Goal: Information Seeking & Learning: Learn about a topic

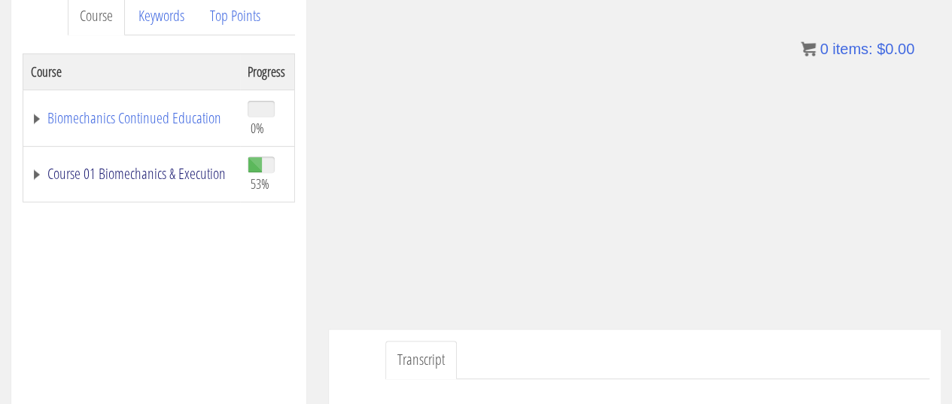
click at [119, 178] on link "Course 01 Biomechanics & Execution" at bounding box center [132, 173] width 202 height 15
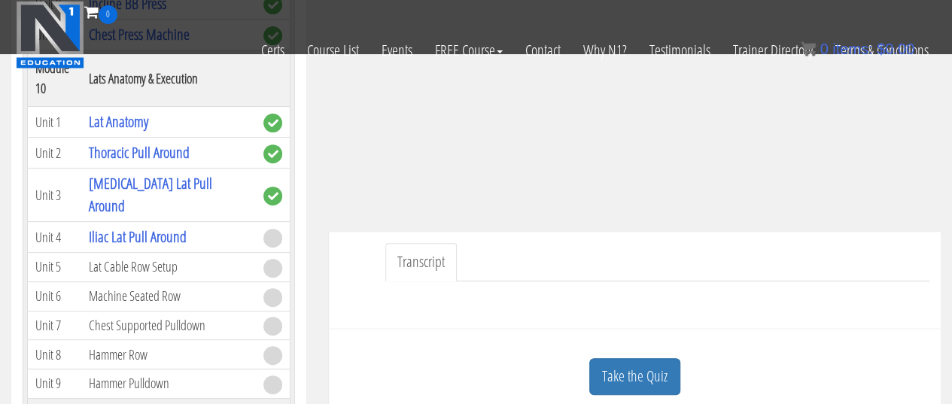
scroll to position [301, 0]
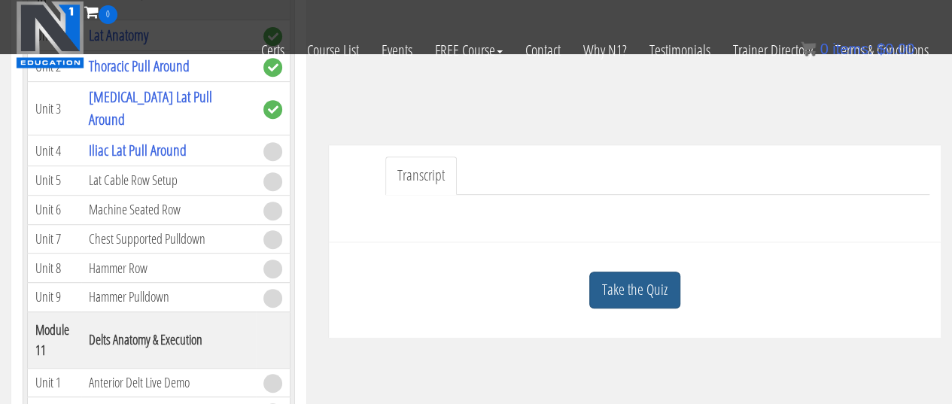
click at [619, 294] on link "Take the Quiz" at bounding box center [634, 290] width 91 height 37
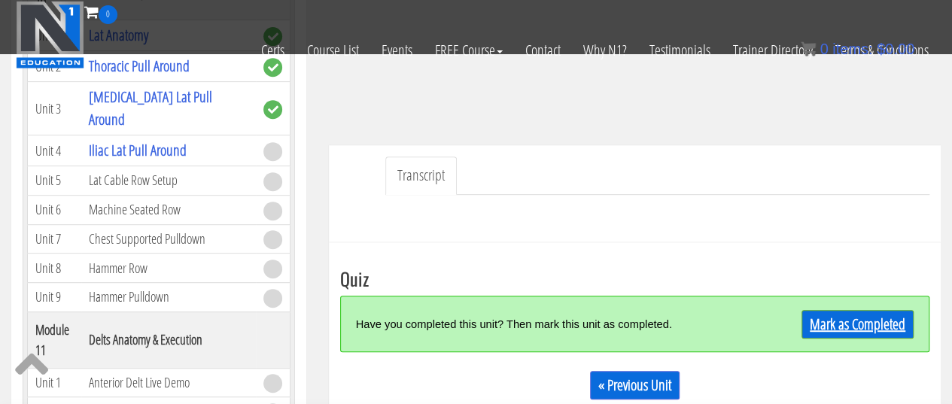
click at [894, 323] on link "Mark as Completed" at bounding box center [858, 324] width 112 height 29
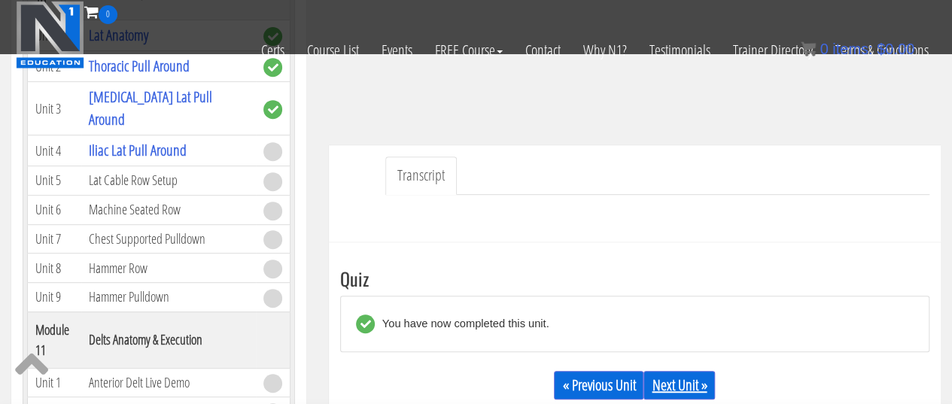
click at [670, 385] on link "Next Unit »" at bounding box center [680, 385] width 72 height 29
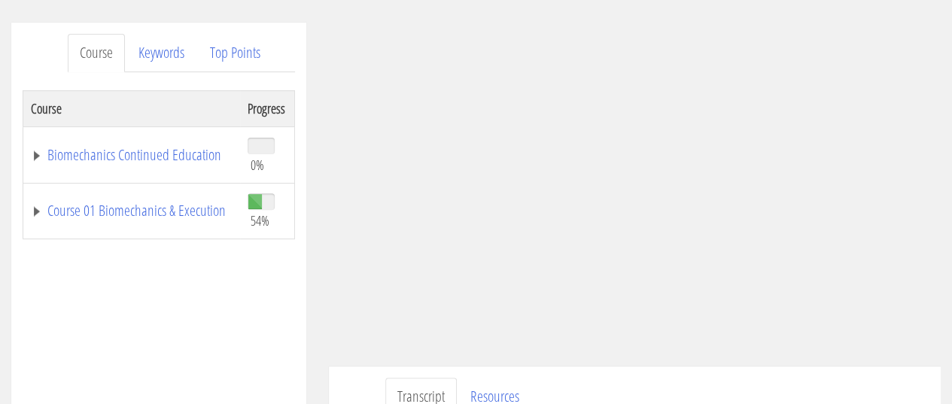
scroll to position [174, 0]
click at [142, 204] on link "Course 01 Biomechanics & Execution" at bounding box center [132, 211] width 202 height 15
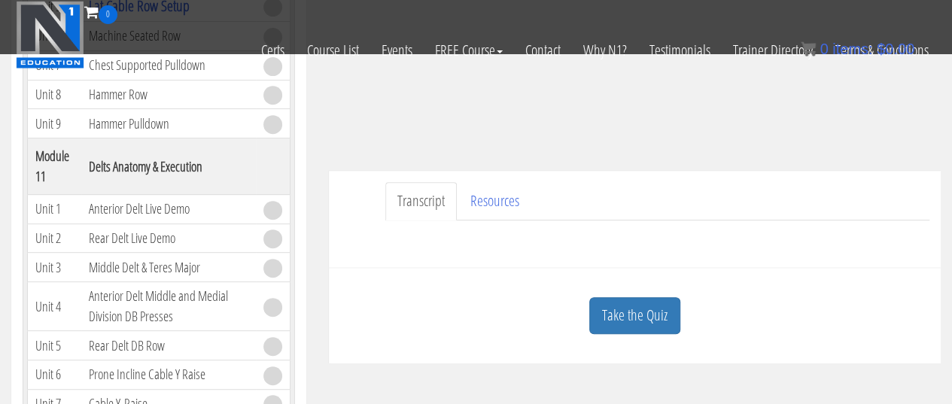
scroll to position [280, 0]
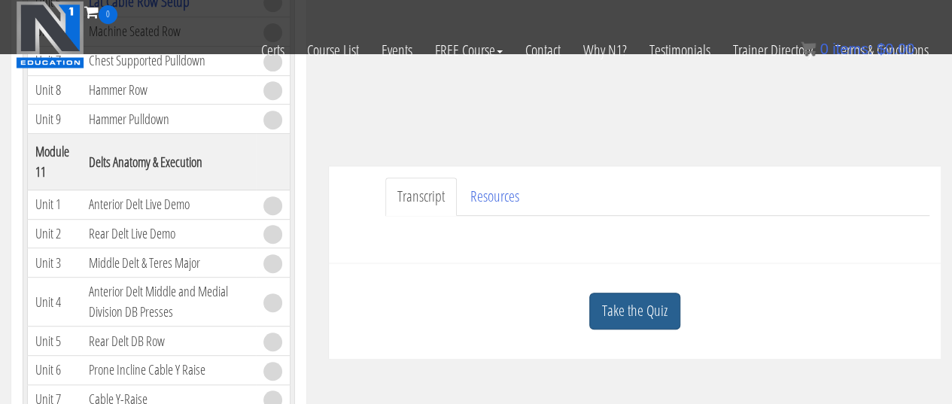
click at [626, 315] on link "Take the Quiz" at bounding box center [634, 311] width 91 height 37
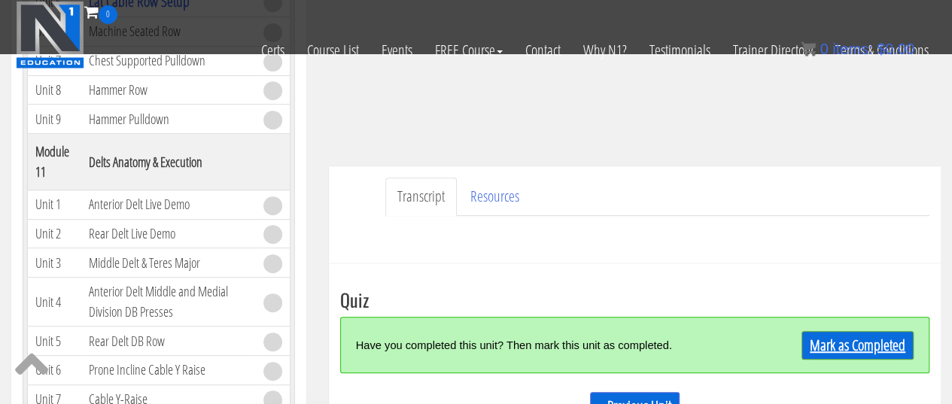
click at [881, 339] on link "Mark as Completed" at bounding box center [858, 345] width 112 height 29
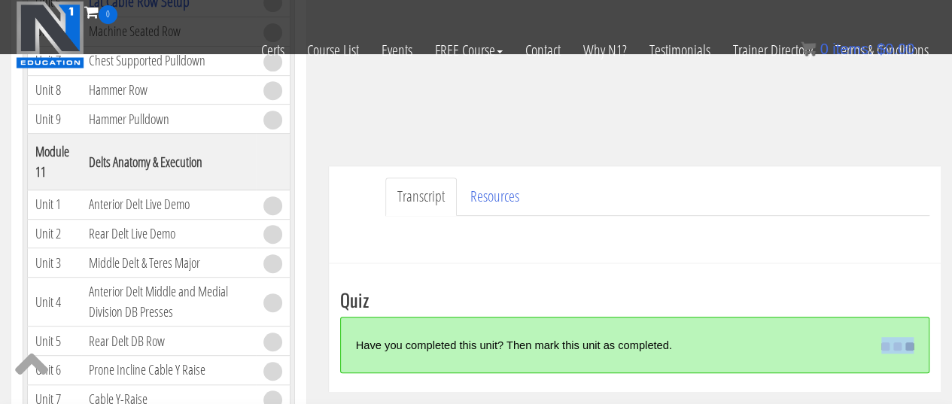
click at [881, 339] on div "Mark as Completed" at bounding box center [888, 345] width 52 height 32
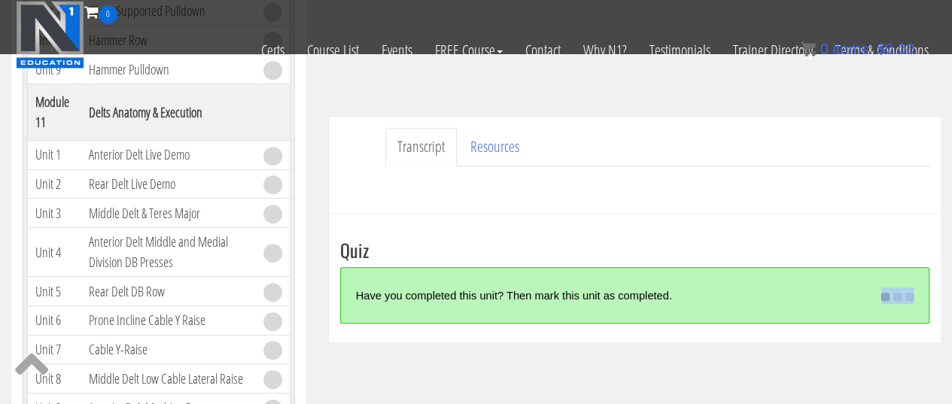
scroll to position [336, 0]
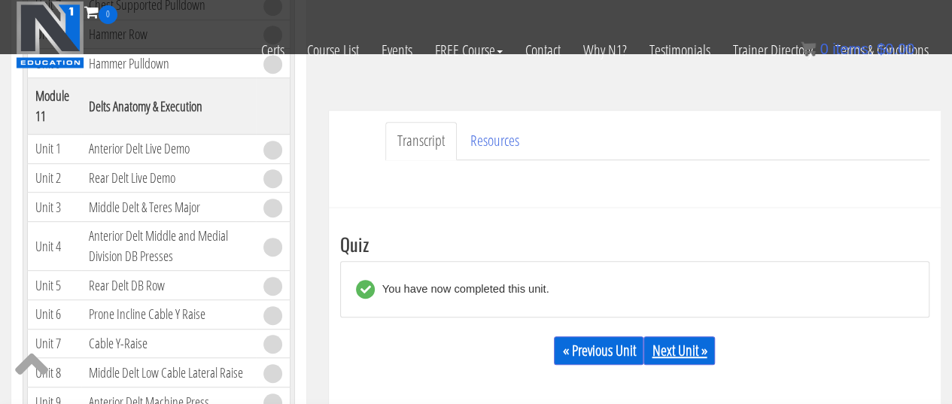
click at [696, 358] on link "Next Unit »" at bounding box center [680, 351] width 72 height 29
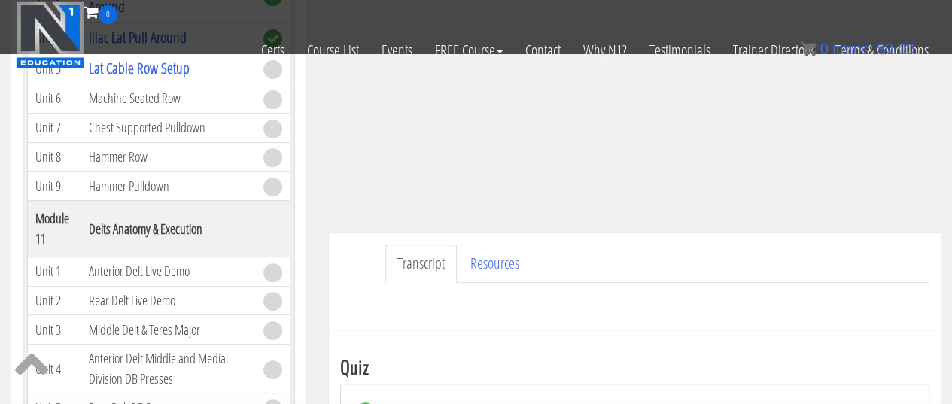
scroll to position [490, 0]
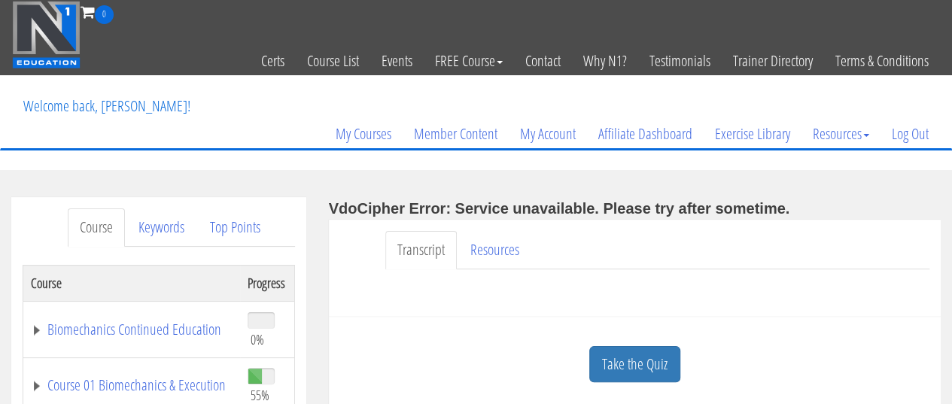
scroll to position [127, 0]
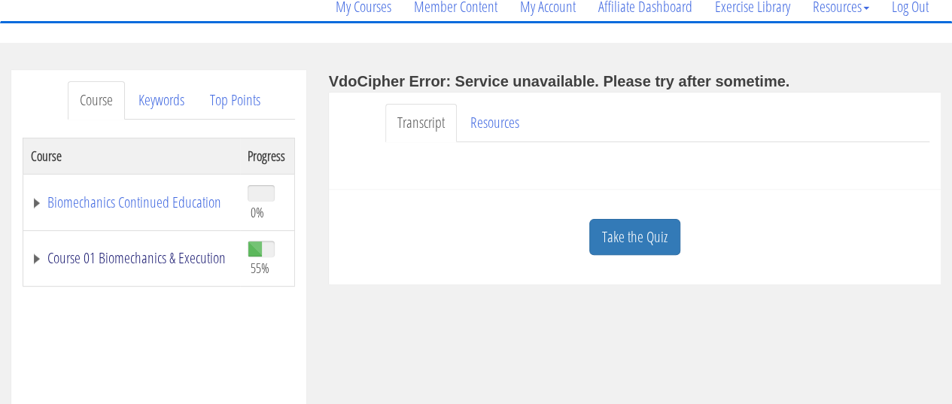
click at [136, 251] on link "Course 01 Biomechanics & Execution" at bounding box center [132, 258] width 202 height 15
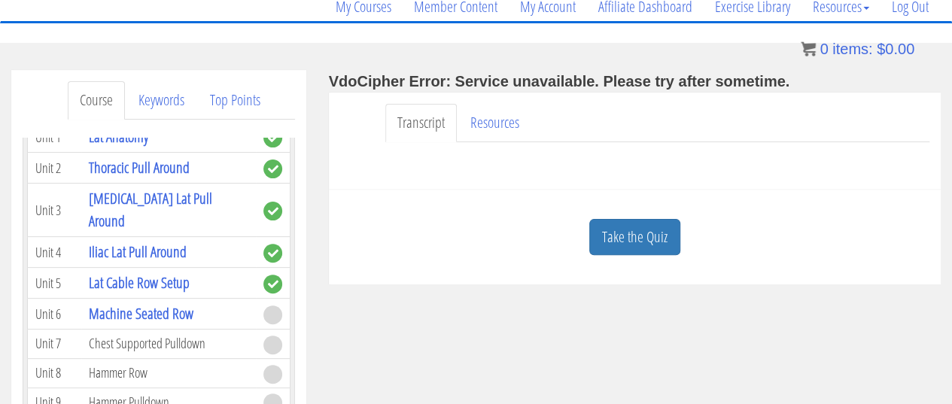
scroll to position [3265, 0]
click at [114, 304] on link "Machine Seated Row" at bounding box center [141, 314] width 105 height 20
click at [163, 304] on link "Machine Seated Row" at bounding box center [141, 314] width 105 height 20
click at [609, 228] on link "Take the Quiz" at bounding box center [634, 237] width 91 height 37
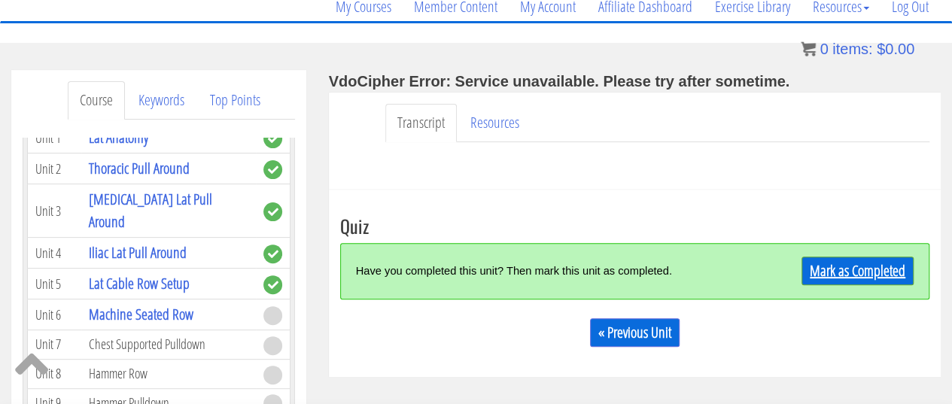
click at [811, 276] on link "Mark as Completed" at bounding box center [858, 271] width 112 height 29
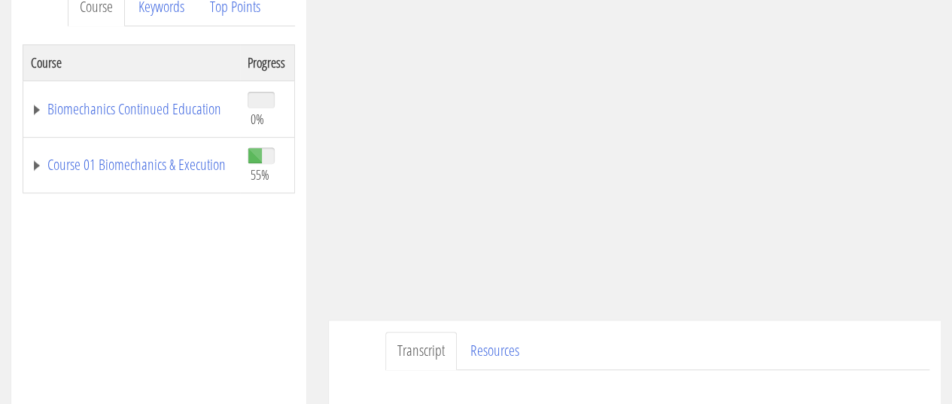
scroll to position [223, 0]
click at [153, 164] on link "Course 01 Biomechanics & Execution" at bounding box center [132, 162] width 202 height 15
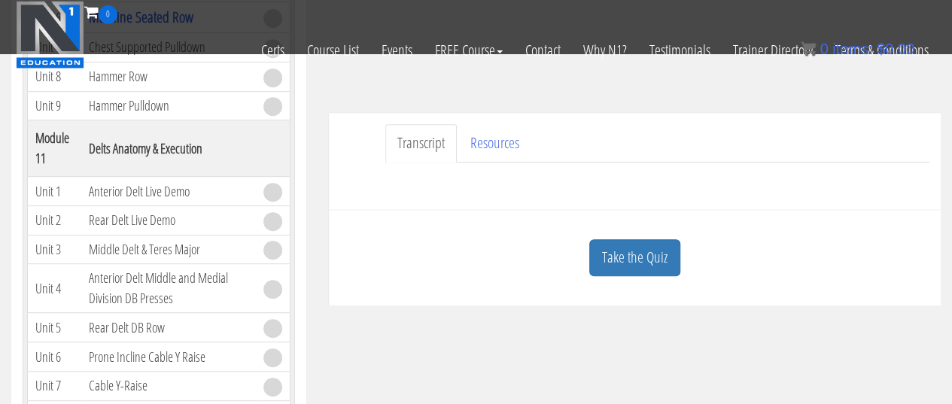
scroll to position [339, 0]
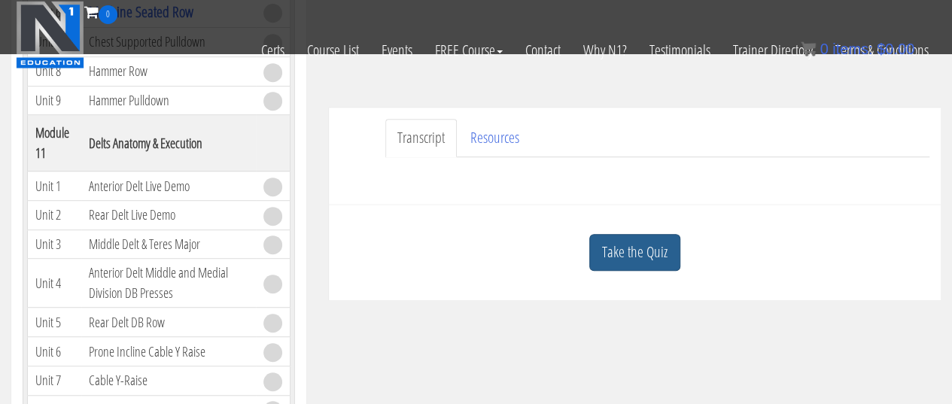
click at [635, 237] on link "Take the Quiz" at bounding box center [634, 252] width 91 height 37
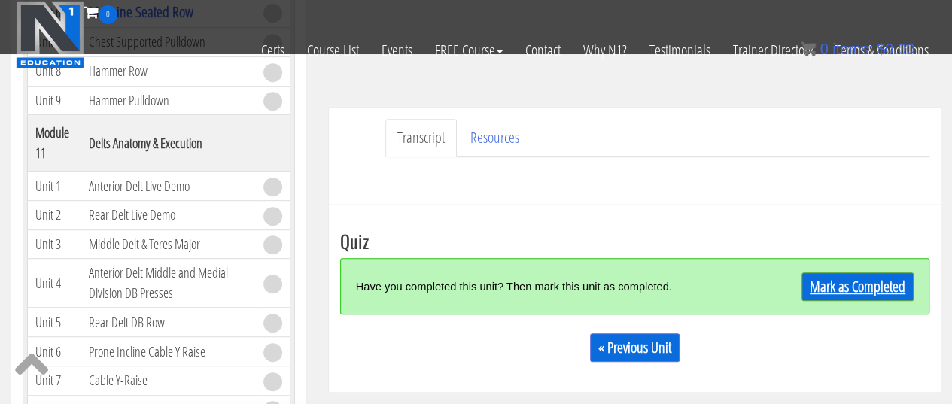
click at [833, 294] on link "Mark as Completed" at bounding box center [858, 287] width 112 height 29
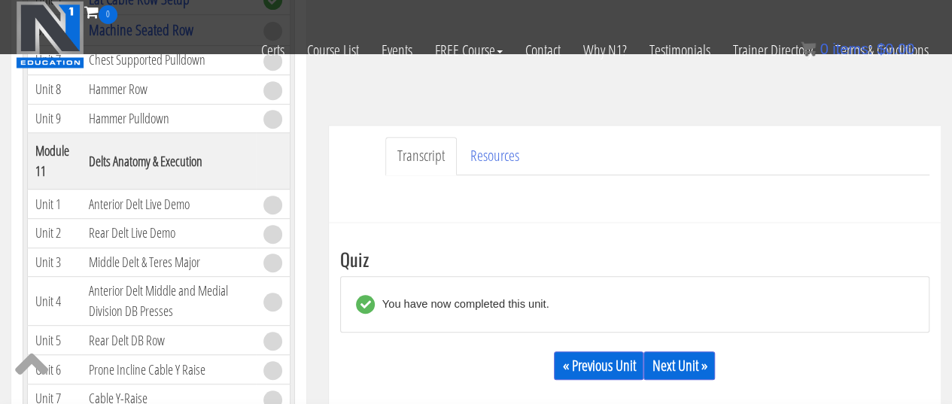
scroll to position [324, 0]
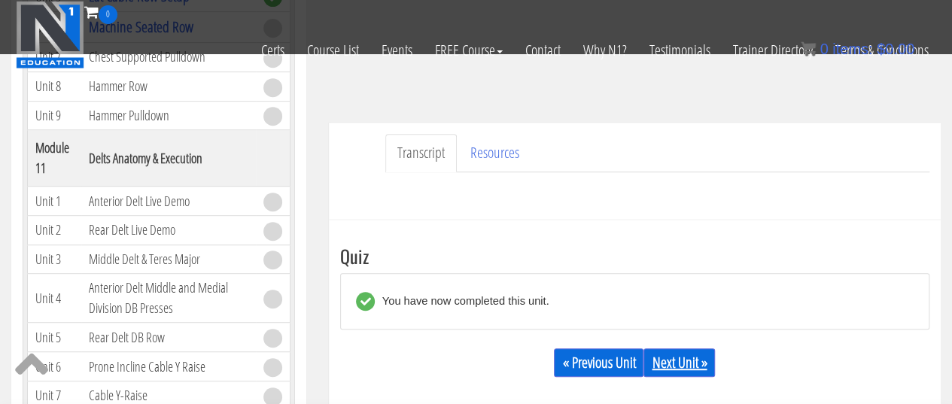
click at [666, 353] on link "Next Unit »" at bounding box center [680, 363] width 72 height 29
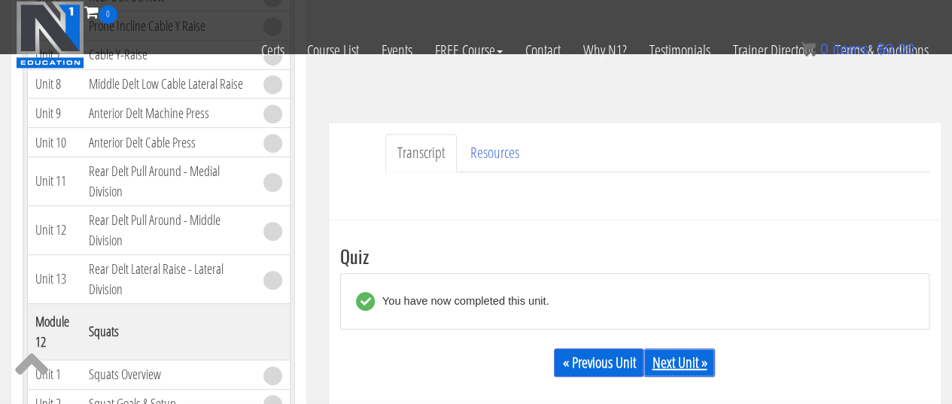
scroll to position [3608, 0]
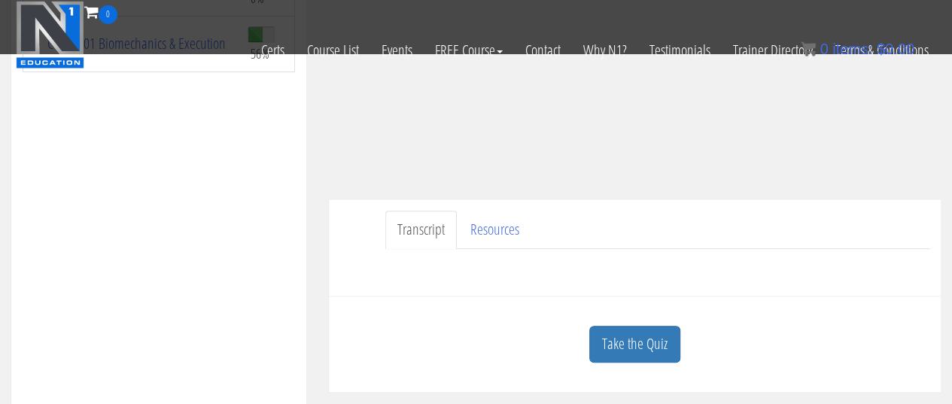
scroll to position [324, 0]
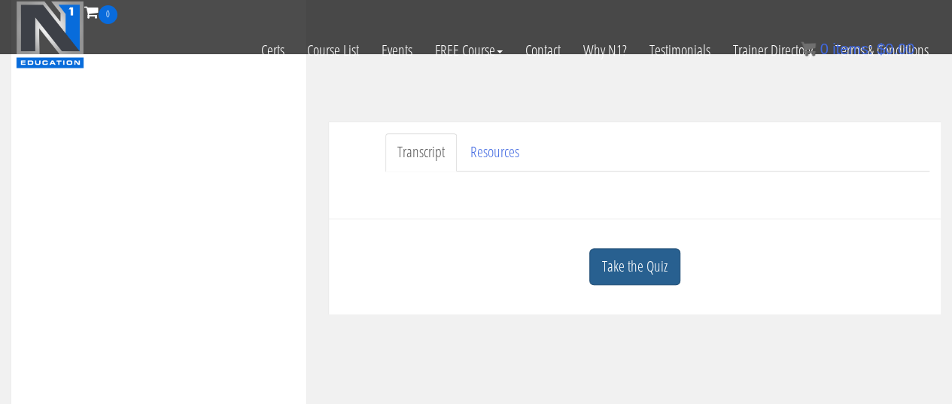
click at [653, 274] on link "Take the Quiz" at bounding box center [634, 266] width 91 height 37
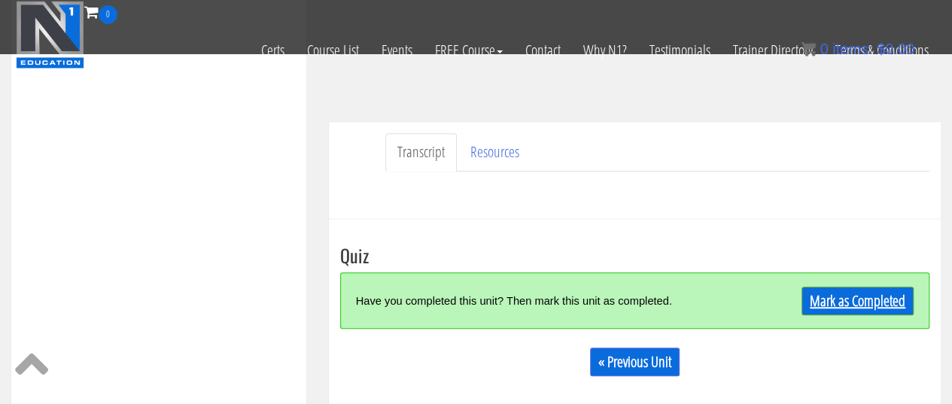
click at [818, 306] on link "Mark as Completed" at bounding box center [858, 301] width 112 height 29
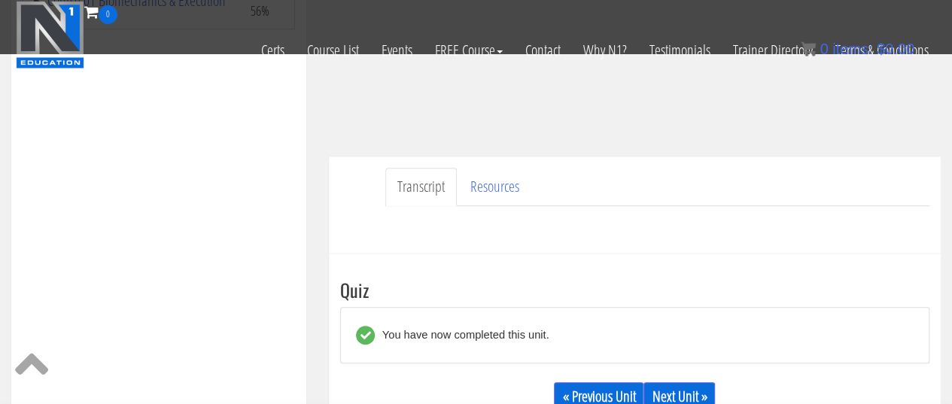
scroll to position [288, 0]
click at [702, 393] on link "Next Unit »" at bounding box center [680, 398] width 72 height 29
click at [680, 396] on link "Next Unit »" at bounding box center [680, 398] width 72 height 29
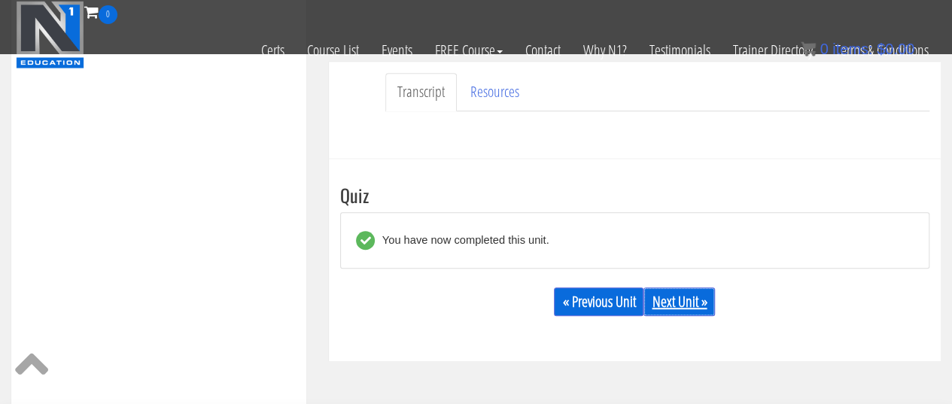
scroll to position [416, 0]
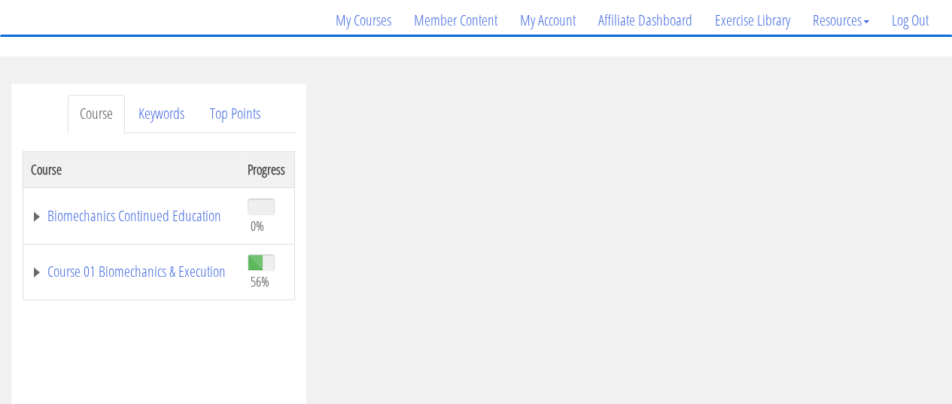
scroll to position [176, 0]
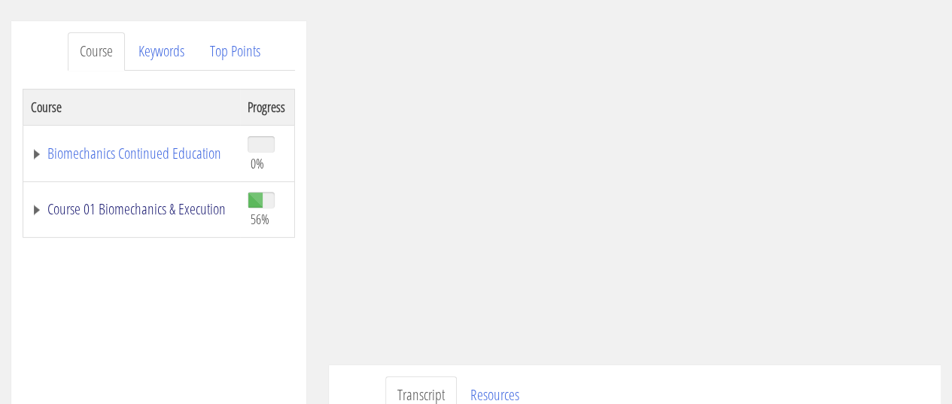
click at [167, 202] on link "Course 01 Biomechanics & Execution" at bounding box center [132, 209] width 202 height 15
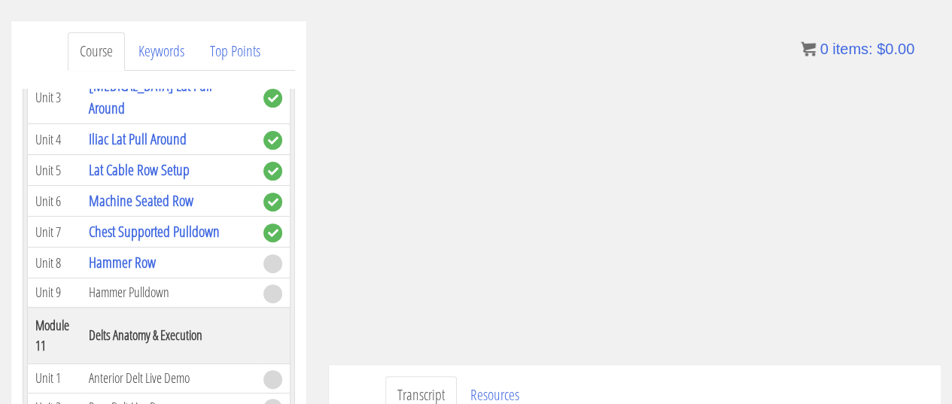
scroll to position [3329, 0]
